Goal: Task Accomplishment & Management: Use online tool/utility

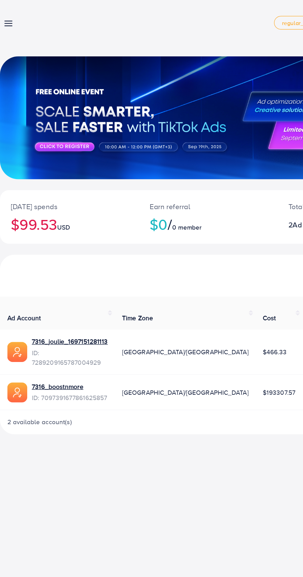
click at [16, 18] on line at bounding box center [15, 18] width 5 height 0
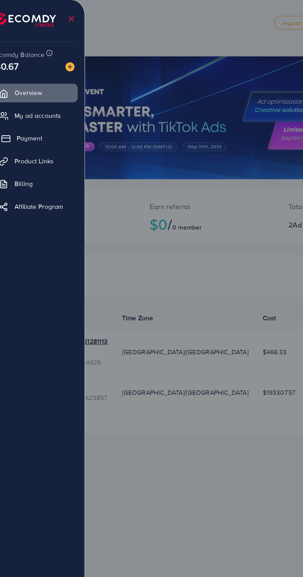
click at [44, 98] on link "Payment" at bounding box center [34, 94] width 58 height 12
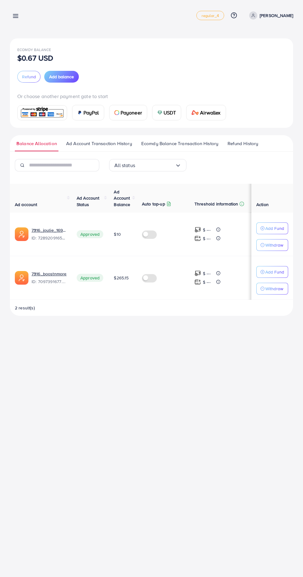
click at [256, 560] on iframe at bounding box center [151, 288] width 303 height 577
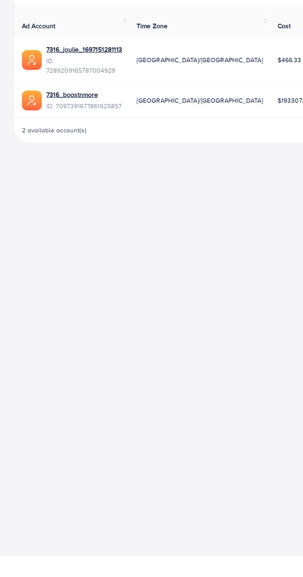
scroll to position [7, 0]
